Goal: Communication & Community: Answer question/provide support

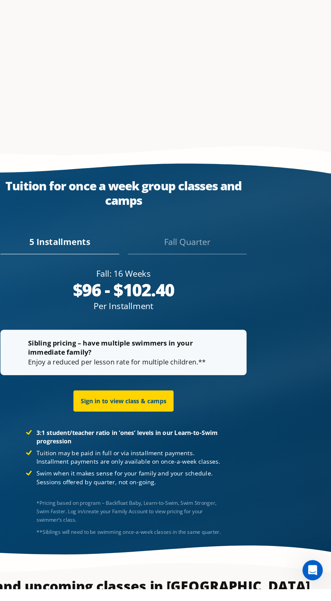
scroll to position [1263, 0]
click at [310, 570] on icon "Open Intercom Messenger" at bounding box center [310, 568] width 11 height 11
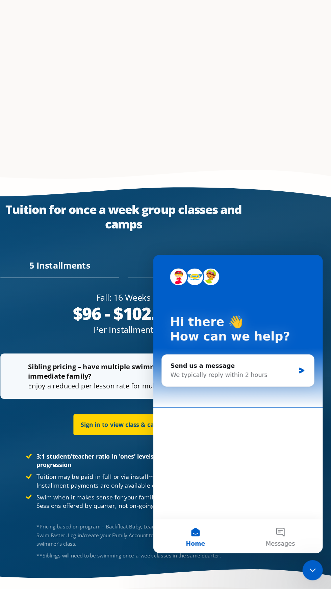
scroll to position [1272, 0]
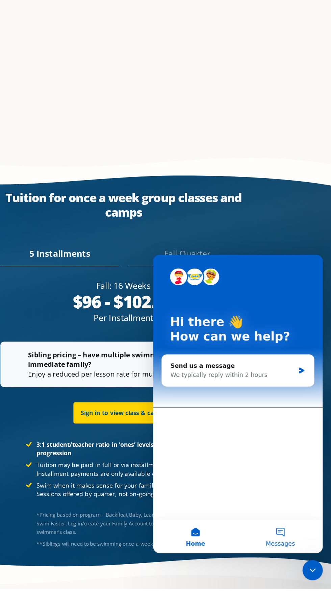
click at [255, 483] on span "Messages" at bounding box center [254, 484] width 23 height 5
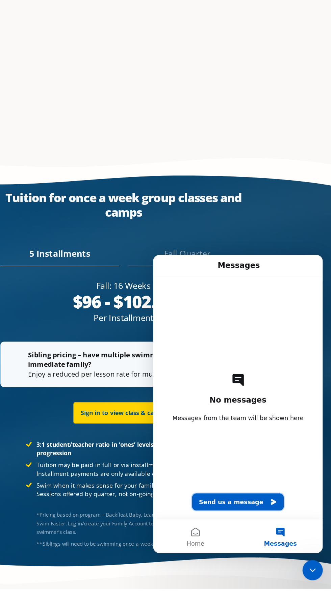
click at [231, 453] on button "Send us a message" at bounding box center [220, 452] width 73 height 14
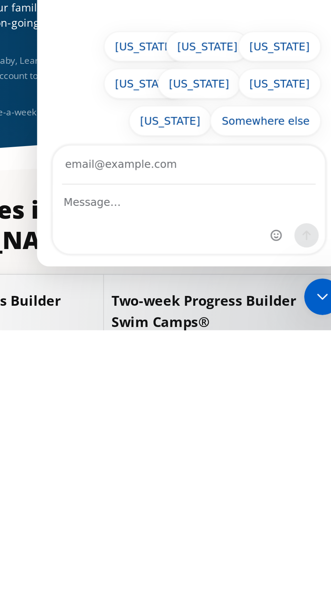
scroll to position [1305, 0]
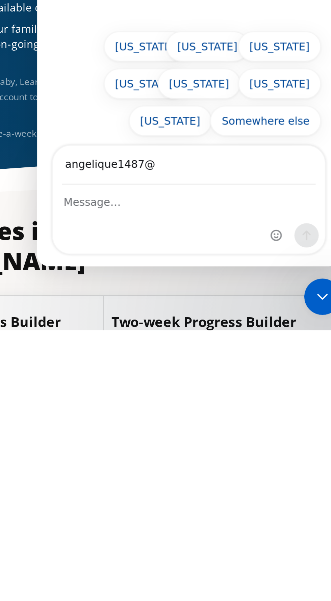
type input "angelique1487"
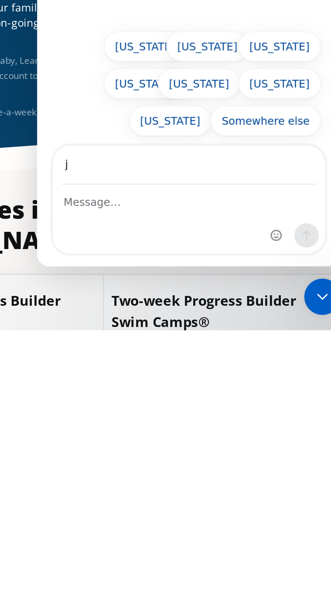
type input "[EMAIL_ADDRESS][DOMAIN_NAME]"
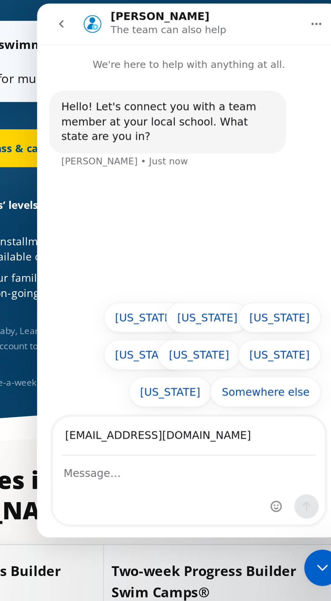
click at [107, 221] on div "Intercom messenger" at bounding box center [104, 220] width 121 height 30
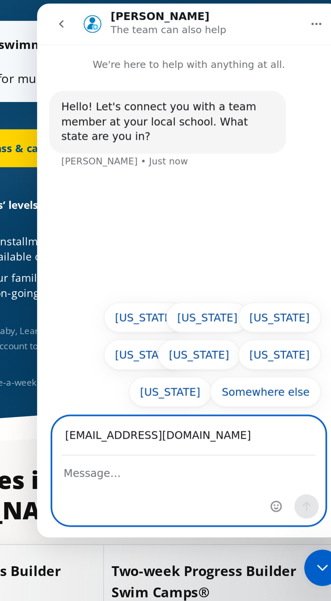
click at [57, 215] on textarea "Message…" at bounding box center [104, 210] width 121 height 11
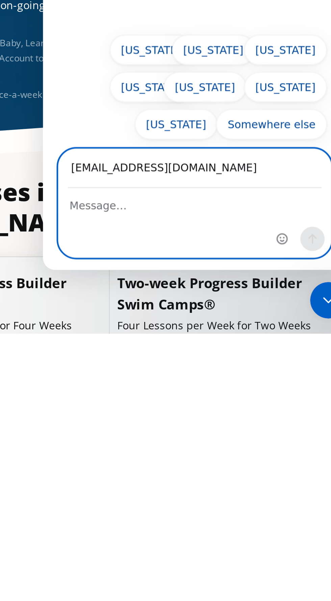
scroll to position [1330, 0]
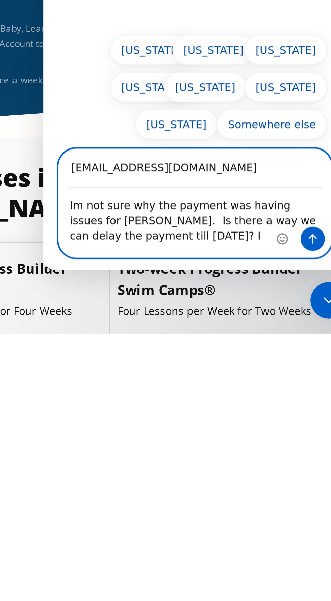
type textarea "Im not sure why the payment was having issues for [PERSON_NAME]. Is there a way…"
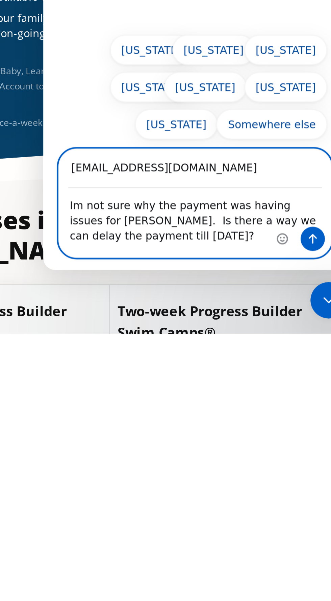
scroll to position [1340, 0]
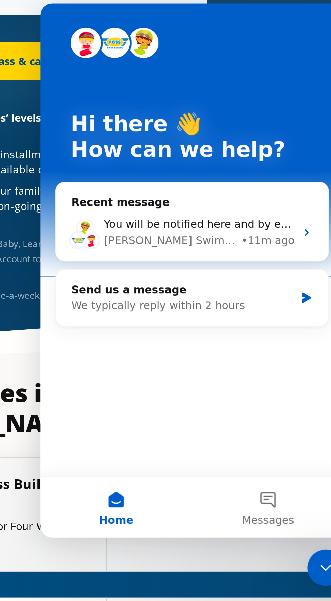
scroll to position [1382, 0]
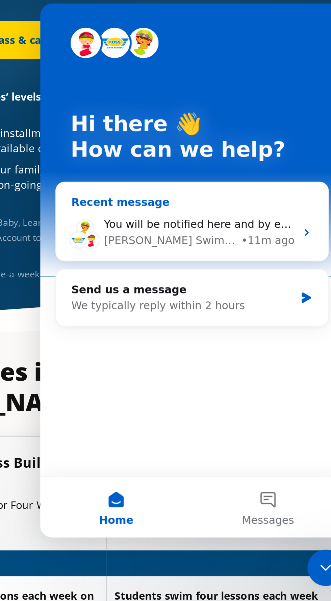
click at [155, 101] on div "You will be notified here and by email ([EMAIL_ADDRESS][DOMAIN_NAME]) [PERSON_N…" at bounding box center [107, 105] width 121 height 25
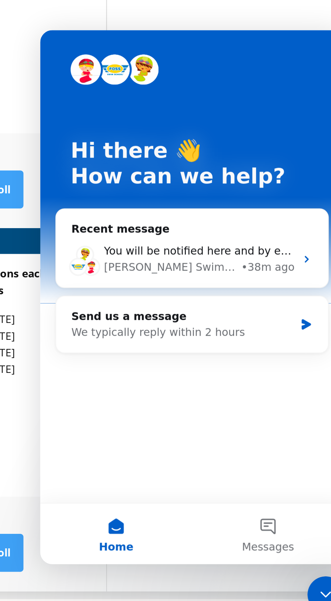
scroll to position [1670, 0]
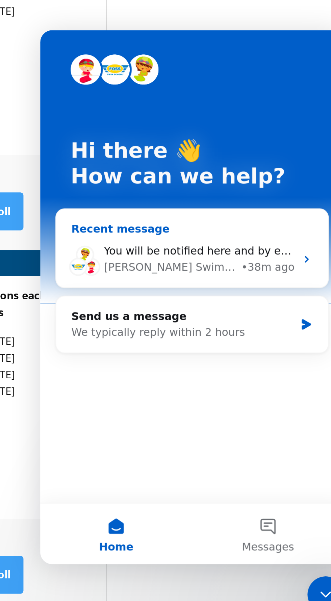
click at [143, 130] on span "You will be notified here and by email ([EMAIL_ADDRESS][DOMAIN_NAME])" at bounding box center [157, 128] width 177 height 5
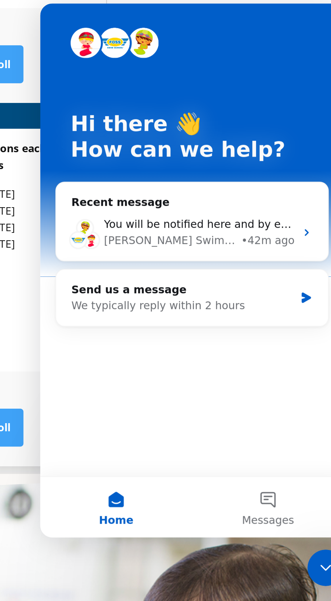
scroll to position [1715, 0]
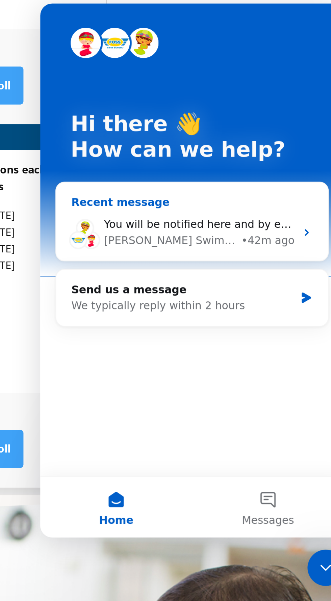
click at [73, 97] on div "You will be notified here and by email ([EMAIL_ADDRESS][DOMAIN_NAME]) [PERSON_N…" at bounding box center [107, 105] width 121 height 25
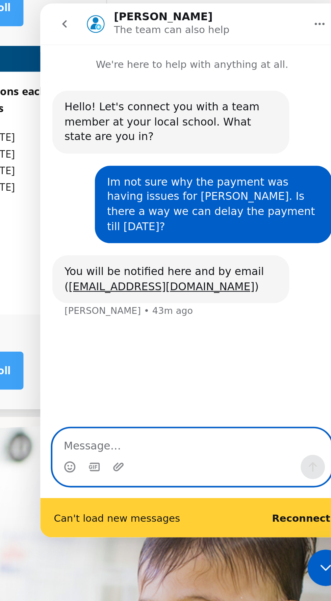
scroll to position [1740, 0]
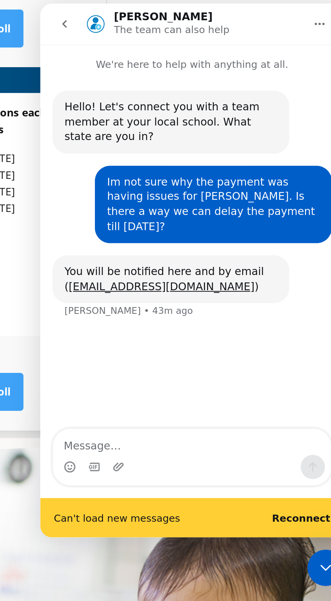
click at [161, 232] on b "Reconnect" at bounding box center [156, 232] width 26 height 5
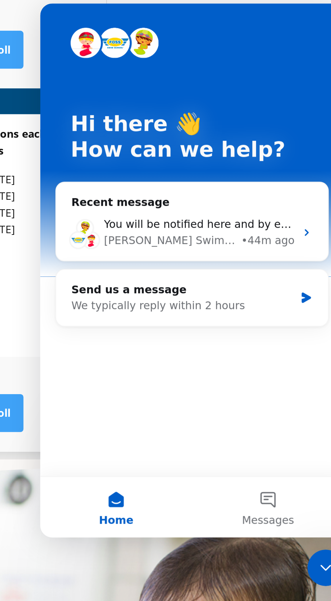
scroll to position [1759, 0]
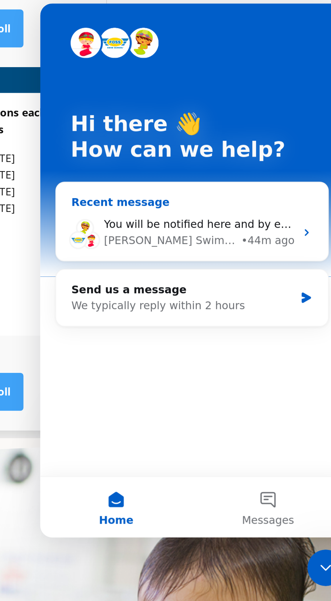
click at [62, 102] on img "Intercom messenger" at bounding box center [60, 103] width 8 height 8
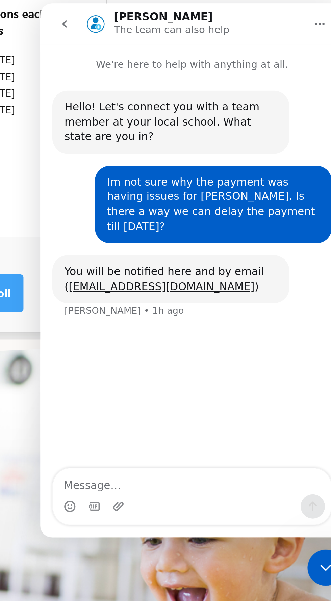
scroll to position [1774, 0]
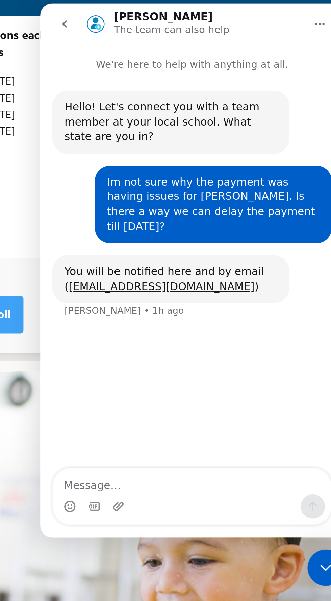
click at [175, 433] on div "Students swim two lessons each week on Tuesdays and Thursdays Camp 1: [DATE] – …" at bounding box center [165, 395] width 106 height 108
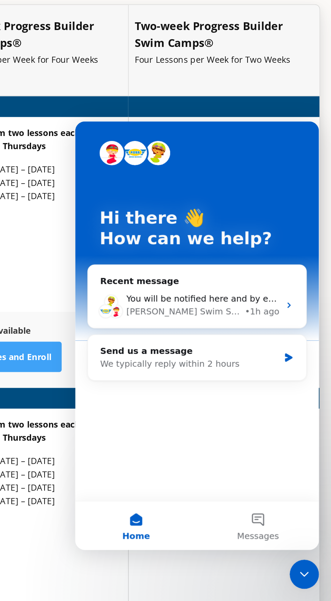
scroll to position [1630, 0]
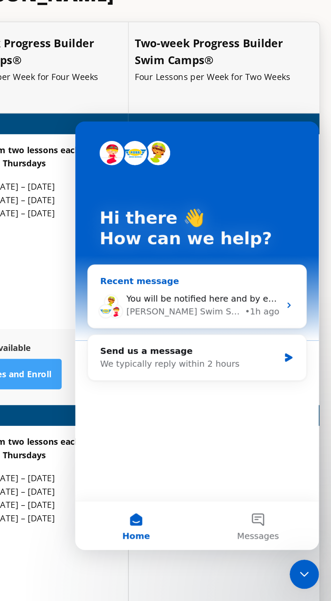
click at [176, 217] on span "You will be notified here and by email ([EMAIL_ADDRESS][DOMAIN_NAME])" at bounding box center [191, 219] width 177 height 5
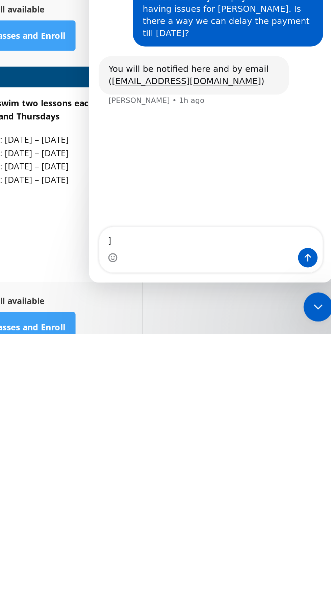
scroll to position [1660, 0]
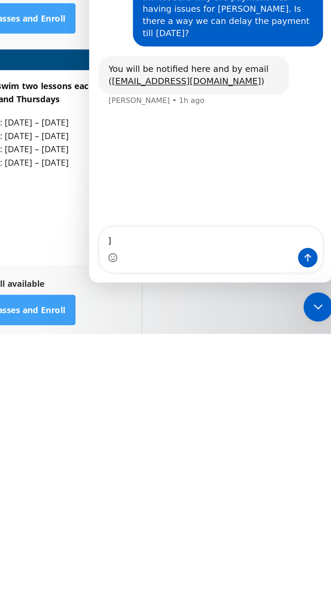
type textarea "]"
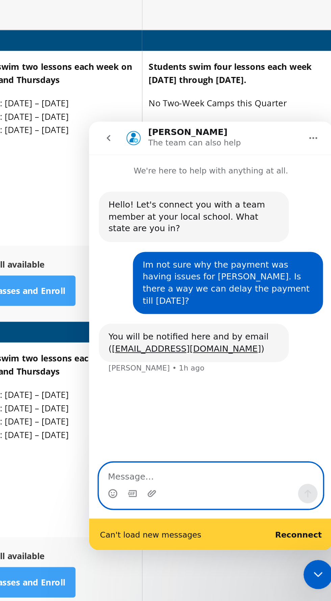
scroll to position [1667, 0]
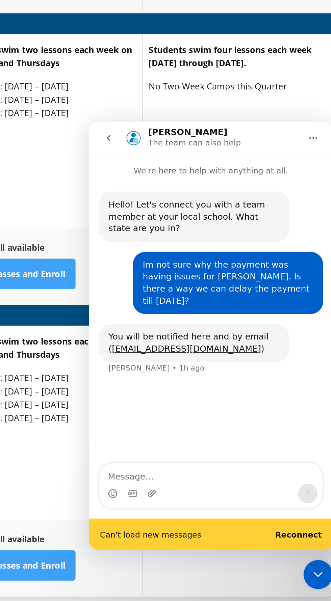
click at [209, 350] on b "Reconnect" at bounding box center [205, 350] width 26 height 5
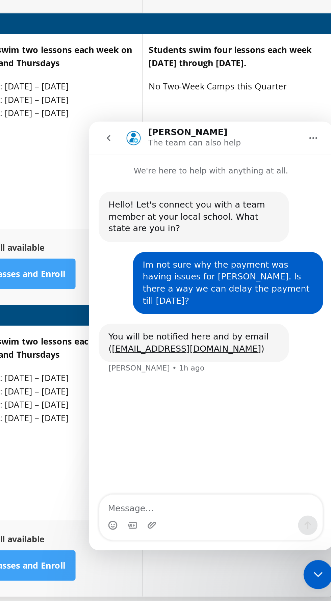
scroll to position [1676, 0]
